Goal: Task Accomplishment & Management: Manage account settings

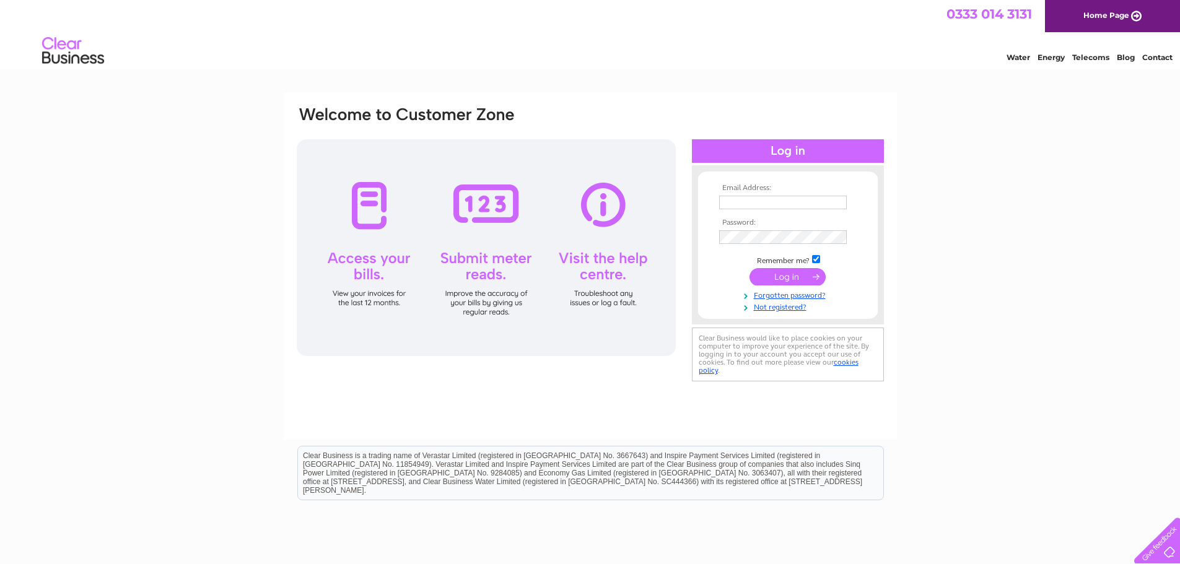
click at [738, 203] on input "text" at bounding box center [783, 203] width 128 height 14
type input "vauxhallgarage@yahoo.co.uk"
click at [793, 280] on input "submit" at bounding box center [788, 278] width 76 height 17
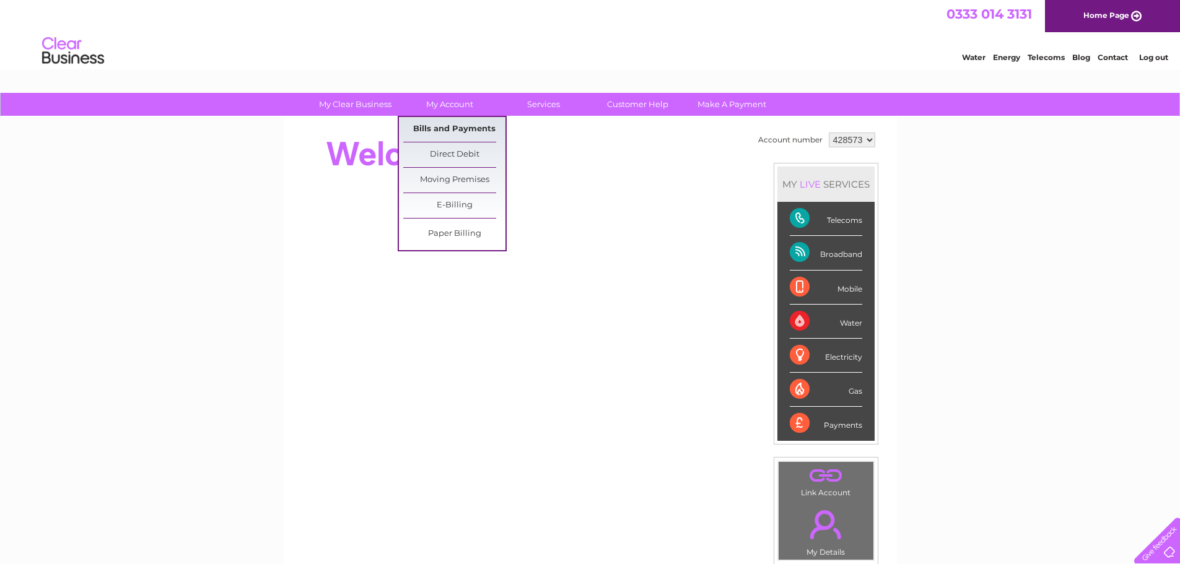
click at [459, 128] on link "Bills and Payments" at bounding box center [454, 129] width 102 height 25
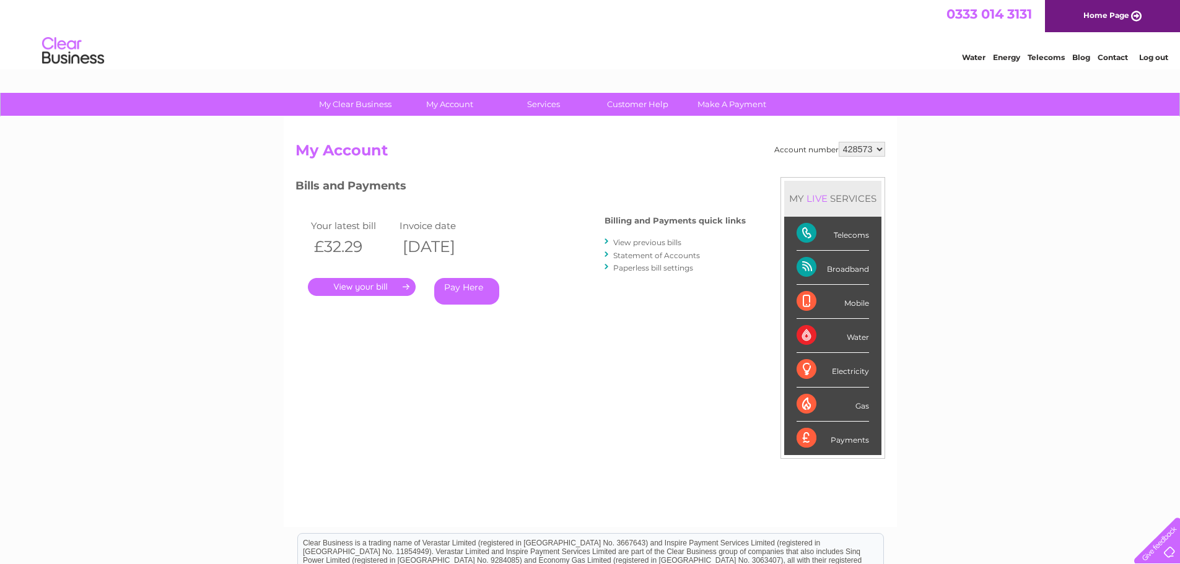
click at [374, 283] on link "." at bounding box center [362, 287] width 108 height 18
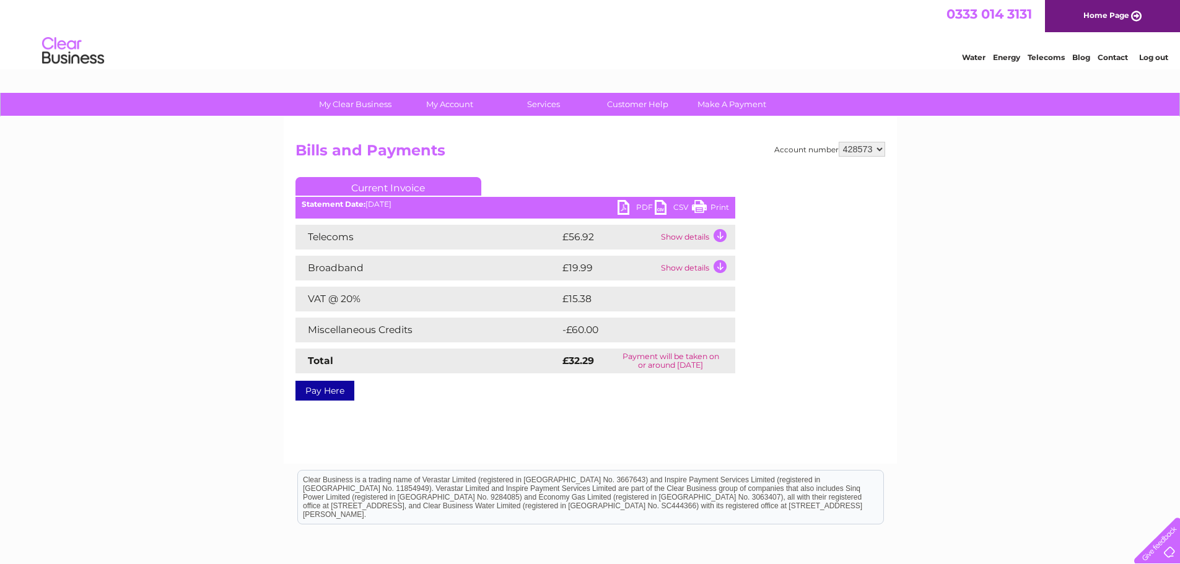
drag, startPoint x: 713, startPoint y: 209, endPoint x: 913, endPoint y: 23, distance: 273.1
click at [713, 209] on link "Print" at bounding box center [710, 209] width 37 height 18
click at [1158, 55] on link "Log out" at bounding box center [1153, 57] width 29 height 9
